Goal: Task Accomplishment & Management: Manage account settings

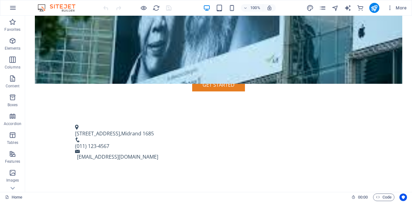
scroll to position [202, 0]
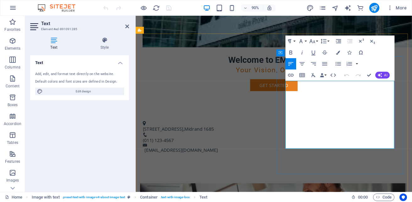
drag, startPoint x: 375, startPoint y: 99, endPoint x: 379, endPoint y: 96, distance: 4.9
drag, startPoint x: 387, startPoint y: 98, endPoint x: 351, endPoint y: 99, distance: 35.8
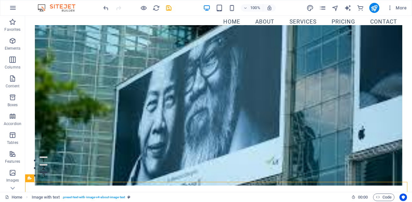
scroll to position [0, 0]
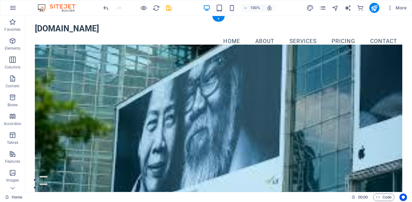
click at [196, 82] on figure at bounding box center [218, 125] width 367 height 160
click at [277, 72] on figure at bounding box center [218, 125] width 367 height 160
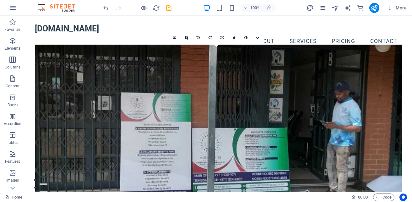
drag, startPoint x: 317, startPoint y: 77, endPoint x: 318, endPoint y: 89, distance: 12.6
click at [318, 89] on figure at bounding box center [218, 125] width 367 height 160
click at [302, 79] on figure at bounding box center [218, 125] width 367 height 160
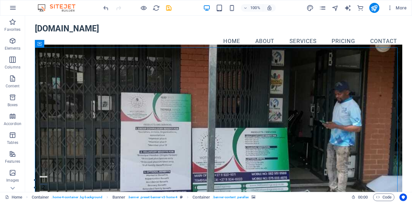
drag, startPoint x: 290, startPoint y: 72, endPoint x: 300, endPoint y: 89, distance: 19.7
click at [300, 91] on figure at bounding box center [218, 125] width 367 height 160
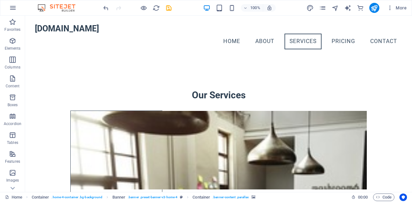
scroll to position [905, 0]
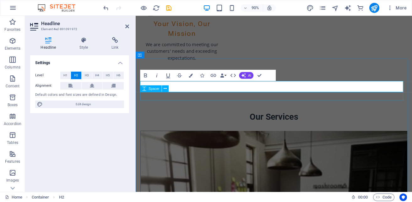
scroll to position [953, 0]
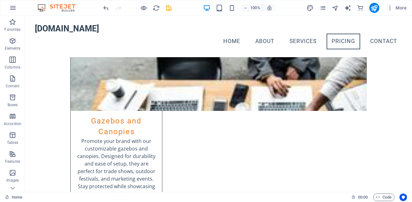
scroll to position [1675, 0]
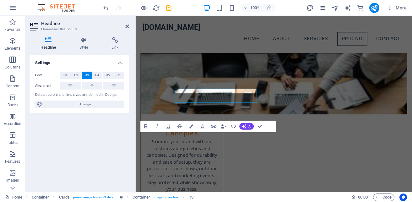
scroll to position [1723, 0]
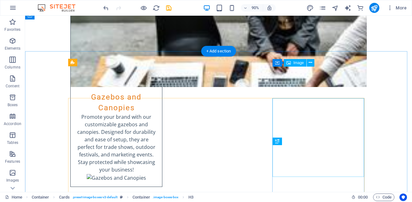
scroll to position [1707, 0]
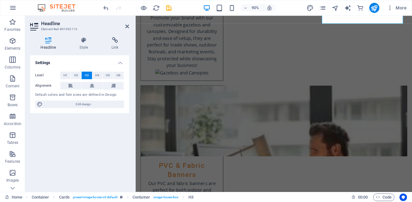
scroll to position [1884, 0]
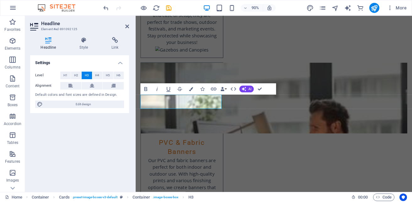
scroll to position [1897, 0]
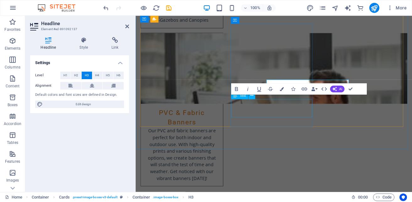
scroll to position [1897, 0]
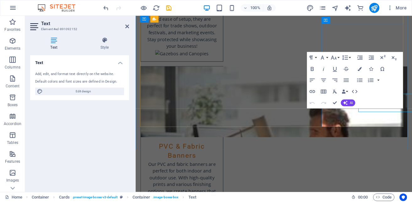
scroll to position [1897, 0]
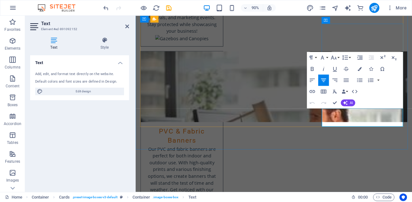
drag, startPoint x: 398, startPoint y: 123, endPoint x: 352, endPoint y: 124, distance: 46.7
drag, startPoint x: 400, startPoint y: 122, endPoint x: 351, endPoint y: 124, distance: 48.4
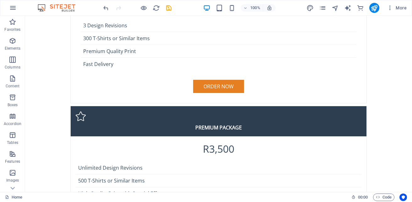
scroll to position [2438, 0]
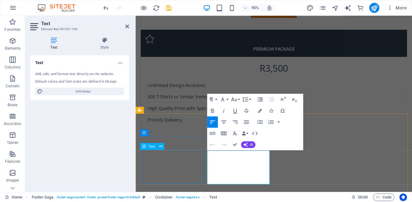
scroll to position [2420, 0]
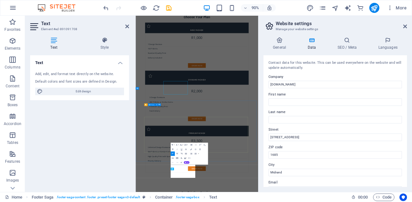
scroll to position [2382, 0]
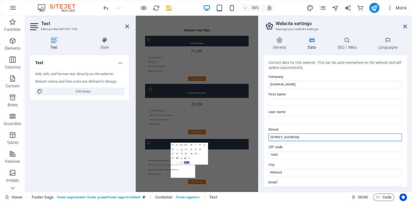
click at [310, 135] on input "[STREET_ADDRESS]" at bounding box center [334, 137] width 133 height 8
drag, startPoint x: 310, startPoint y: 135, endPoint x: 263, endPoint y: 138, distance: 47.8
click at [263, 138] on div "General Data SEO / Meta Languages Website name [DOMAIN_NAME] Logo Drag files he…" at bounding box center [334, 112] width 153 height 160
type input "[STREET_ADDRESS]"
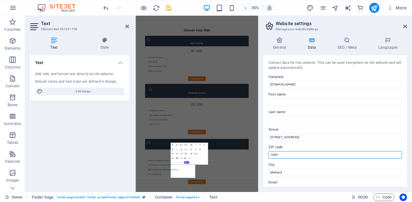
click at [286, 155] on input "1685" at bounding box center [334, 155] width 133 height 8
type input "1632"
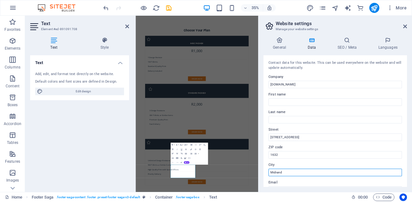
click at [278, 171] on input "Midrand" at bounding box center [334, 172] width 133 height 8
type input "Tembisa"
drag, startPoint x: 407, startPoint y: 103, endPoint x: 407, endPoint y: 116, distance: 13.5
click at [407, 116] on div "General Data SEO / Meta Languages Website name [DOMAIN_NAME] Logo Drag files he…" at bounding box center [334, 112] width 153 height 160
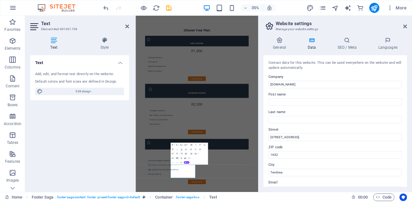
drag, startPoint x: 407, startPoint y: 103, endPoint x: 407, endPoint y: 107, distance: 3.8
click at [407, 107] on div "General Data SEO / Meta Languages Website name [DOMAIN_NAME] Logo Drag files he…" at bounding box center [334, 112] width 153 height 160
drag, startPoint x: 405, startPoint y: 104, endPoint x: 406, endPoint y: 110, distance: 5.7
click at [406, 110] on div "Contact data for this website. This can be used everywhere on the website and w…" at bounding box center [334, 120] width 143 height 131
click at [407, 104] on div "General Data SEO / Meta Languages Website name [DOMAIN_NAME] Logo Drag files he…" at bounding box center [334, 112] width 153 height 160
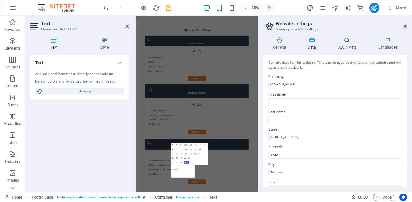
drag, startPoint x: 407, startPoint y: 104, endPoint x: 411, endPoint y: 130, distance: 26.7
click at [411, 130] on html "[DOMAIN_NAME] Home Favorites Elements Columns Content Boxes Accordion Tables Fe…" at bounding box center [206, 101] width 412 height 202
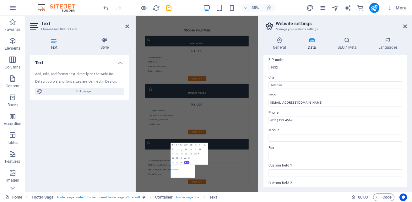
scroll to position [91, 0]
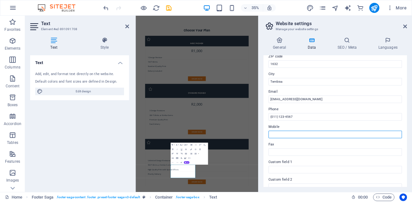
click at [311, 132] on input "Mobile" at bounding box center [334, 134] width 133 height 8
type input "0825864815"
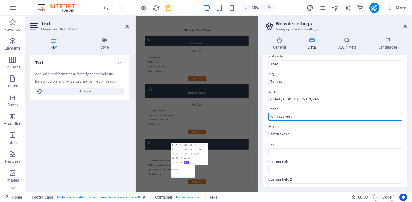
drag, startPoint x: 304, startPoint y: 116, endPoint x: 271, endPoint y: 120, distance: 33.2
click at [271, 120] on input "(011) 123-4567" at bounding box center [334, 117] width 133 height 8
click at [277, 119] on input "(011) 123-4567" at bounding box center [334, 117] width 133 height 8
drag, startPoint x: 277, startPoint y: 118, endPoint x: 271, endPoint y: 117, distance: 5.4
click at [271, 117] on input "(011) 123-4567" at bounding box center [334, 117] width 133 height 8
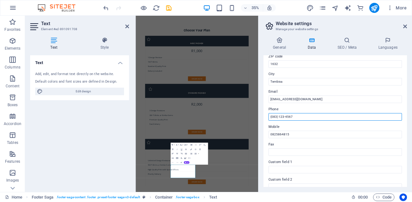
drag, startPoint x: 295, startPoint y: 114, endPoint x: 279, endPoint y: 117, distance: 15.5
click at [279, 117] on input "(083) 123-4567" at bounding box center [334, 117] width 133 height 8
type input "(083) 712 6737"
drag, startPoint x: 407, startPoint y: 112, endPoint x: 407, endPoint y: 107, distance: 4.7
click at [407, 107] on div "General Data SEO / Meta Languages Website name [DOMAIN_NAME] Logo Drag files he…" at bounding box center [334, 112] width 153 height 160
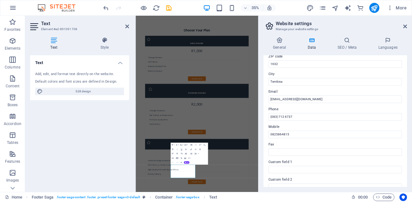
drag, startPoint x: 407, startPoint y: 108, endPoint x: 407, endPoint y: 116, distance: 8.5
click at [407, 116] on div "General Data SEO / Meta Languages Website name [DOMAIN_NAME] Logo Drag files he…" at bounding box center [334, 112] width 153 height 160
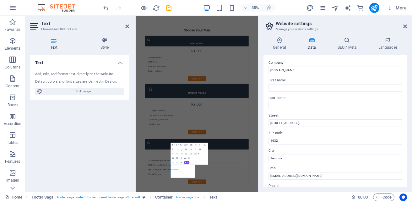
scroll to position [0, 0]
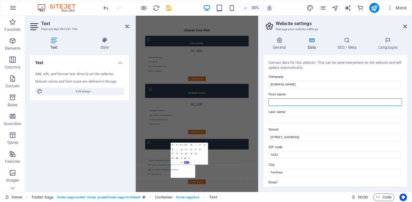
click at [319, 103] on input "First name" at bounding box center [334, 102] width 133 height 8
type input "[PERSON_NAME]"
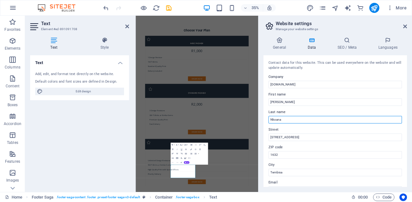
type input "Nkoana"
drag, startPoint x: 407, startPoint y: 77, endPoint x: 408, endPoint y: 118, distance: 40.2
click at [408, 118] on div "General Data SEO / Meta Languages Website name [DOMAIN_NAME] Logo Drag files he…" at bounding box center [334, 112] width 153 height 160
drag, startPoint x: 407, startPoint y: 94, endPoint x: 407, endPoint y: 107, distance: 13.2
click at [407, 107] on div "General Data SEO / Meta Languages Website name [DOMAIN_NAME] Logo Drag files he…" at bounding box center [334, 112] width 153 height 160
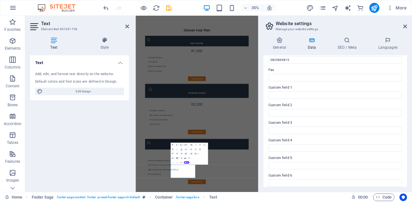
scroll to position [170, 0]
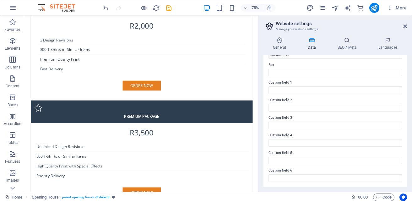
scroll to position [2414, 0]
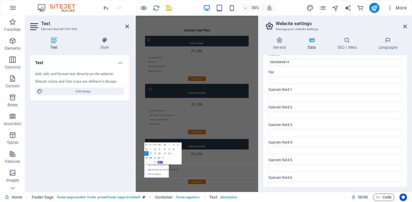
scroll to position [170, 0]
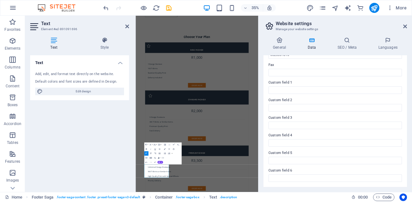
drag, startPoint x: 212, startPoint y: 465, endPoint x: 689, endPoint y: 313, distance: 500.6
click at [411, 201] on html "Skip to main content [DOMAIN_NAME] Menu Home About Services Pricing Contact Wel…" at bounding box center [310, 190] width 349 height 5113
click at [329, 120] on label "Custom field 3" at bounding box center [334, 118] width 133 height 8
click at [329, 121] on input "Custom field 3" at bounding box center [334, 125] width 133 height 8
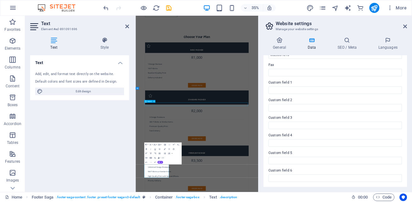
select select "px"
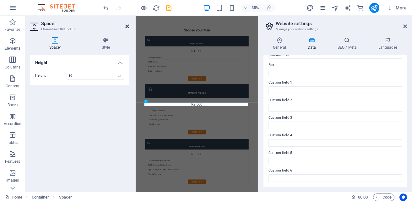
click at [127, 28] on icon at bounding box center [127, 26] width 4 height 5
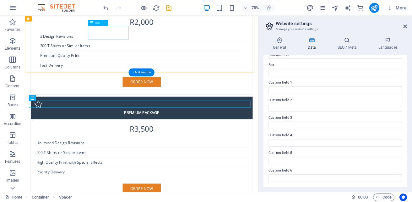
scroll to position [2282, 0]
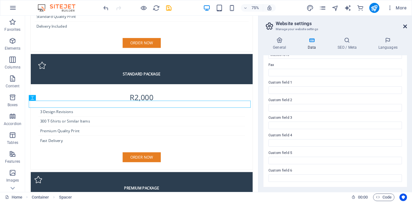
click at [406, 28] on icon at bounding box center [405, 26] width 4 height 5
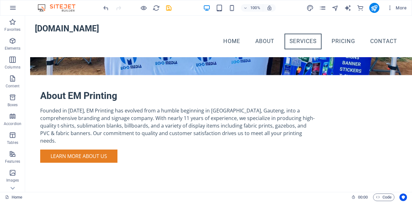
scroll to position [471, 0]
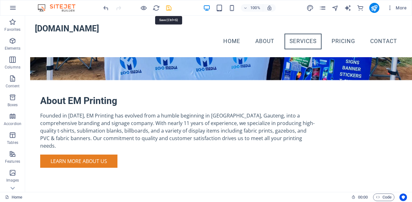
click at [170, 9] on icon "save" at bounding box center [168, 7] width 7 height 7
checkbox input "false"
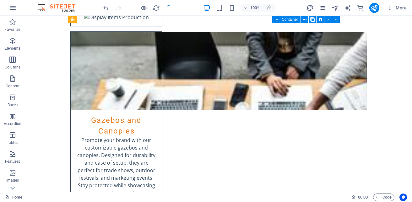
scroll to position [1724, 0]
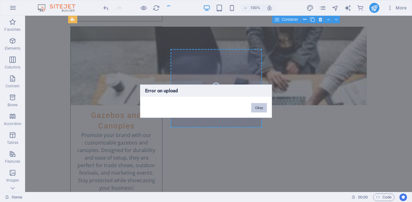
click at [258, 109] on button "Okay" at bounding box center [259, 107] width 16 height 9
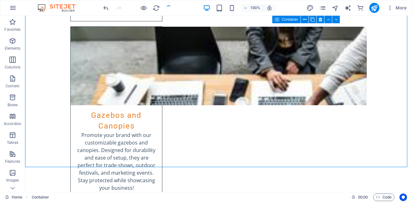
scroll to position [1878, 0]
